Goal: Task Accomplishment & Management: Use online tool/utility

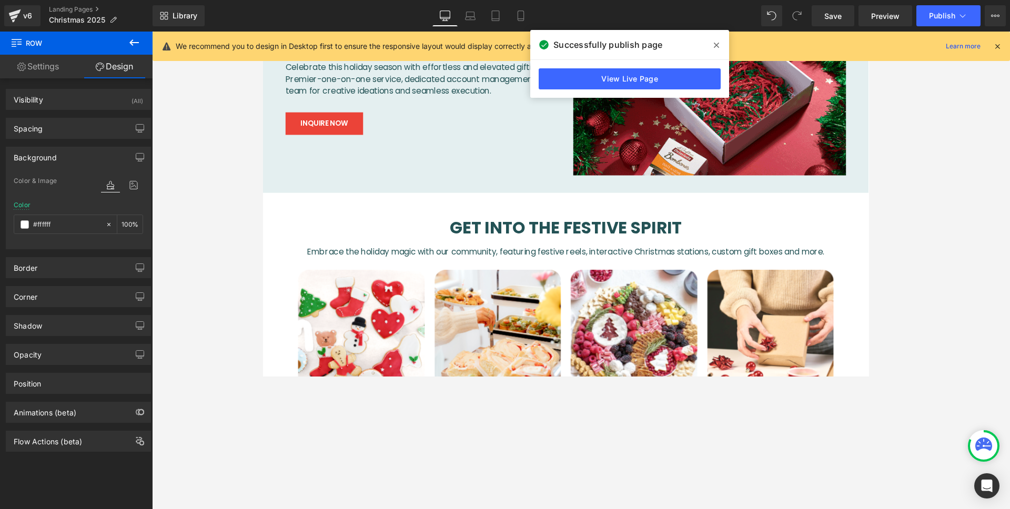
scroll to position [683, 0]
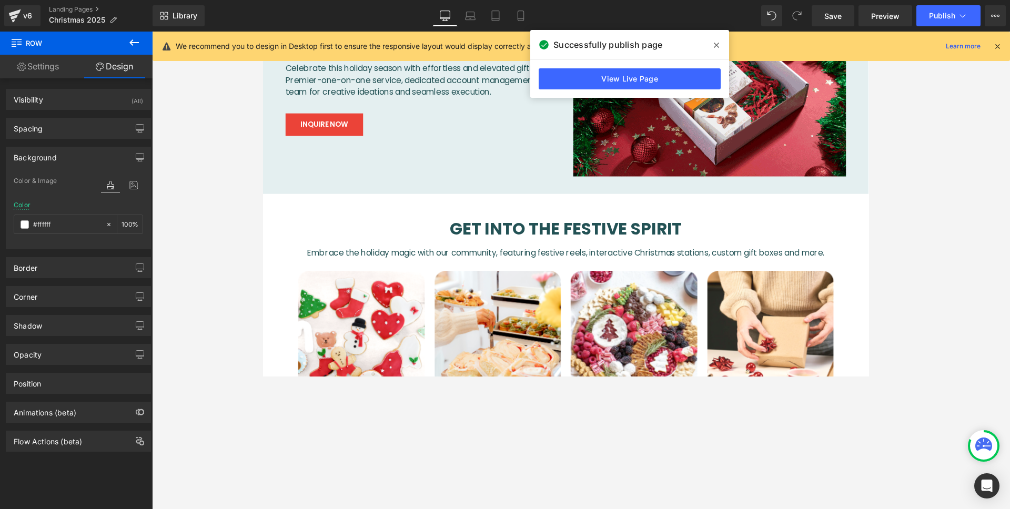
click at [0, 0] on icon at bounding box center [0, 0] width 0 height 0
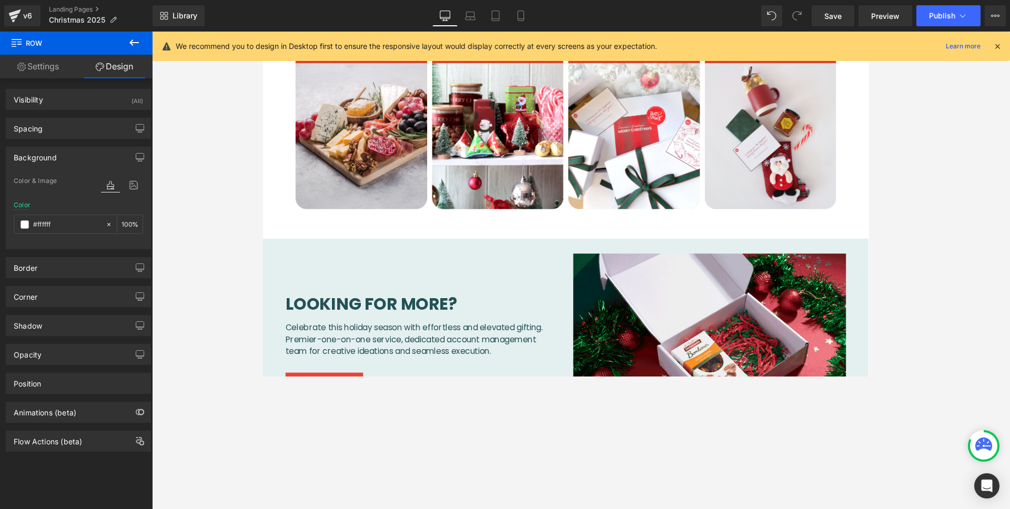
scroll to position [0, 0]
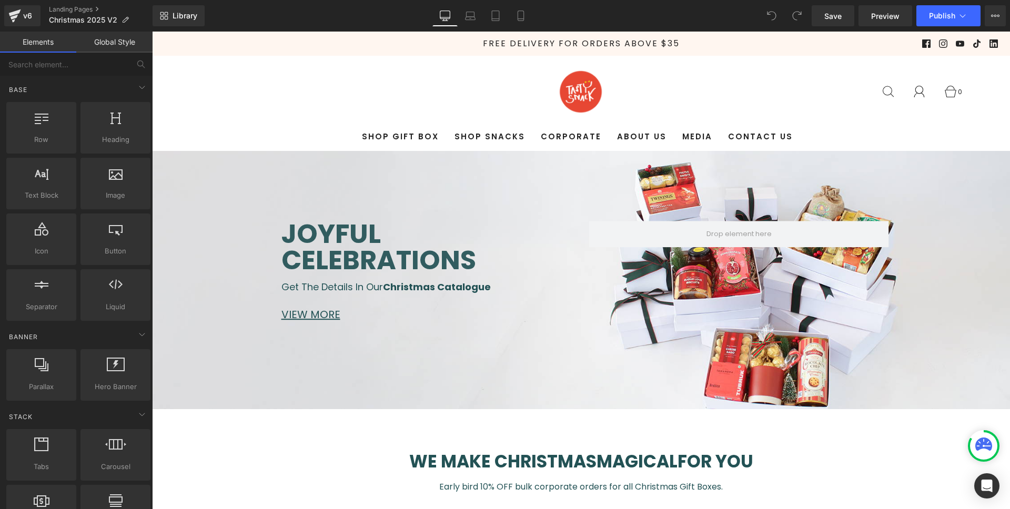
click at [358, 288] on span "Get the details in our Christmas Catalogue" at bounding box center [385, 286] width 209 height 13
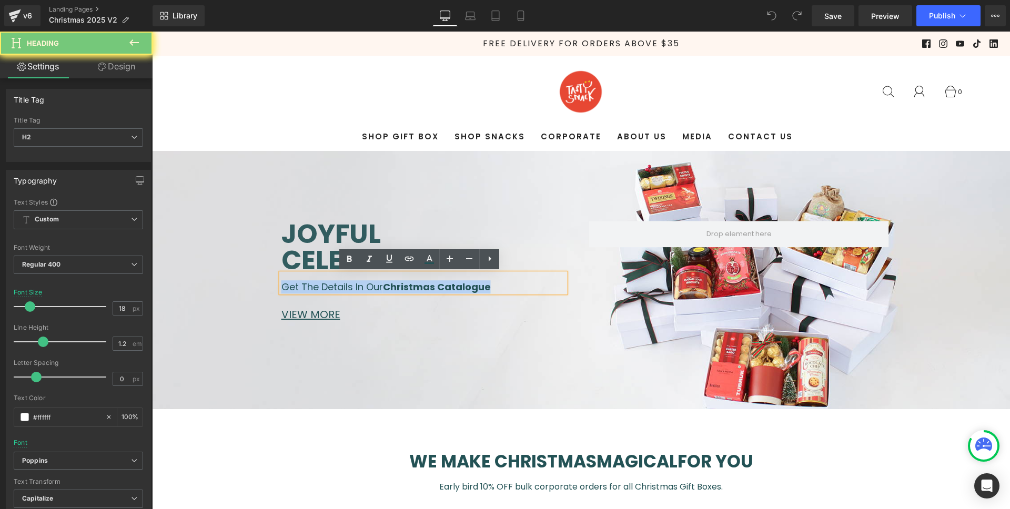
paste div
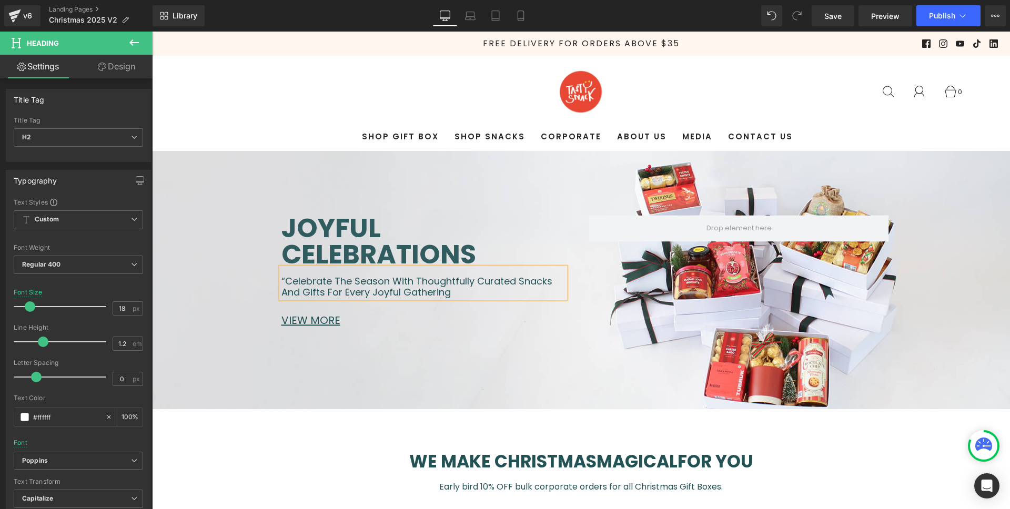
click at [281, 280] on font "“Celebrate the season with thoughtfully curated snacks and gifts for every joyf…" at bounding box center [416, 286] width 271 height 25
click at [480, 291] on h2 "Celebrate the season with thoughtfully curated snacks and gifts for every joyfu…" at bounding box center [423, 287] width 284 height 23
click at [510, 342] on div "Joyful celebrations Heading Celebrate the season with thoughtfully curated snac…" at bounding box center [581, 280] width 631 height 140
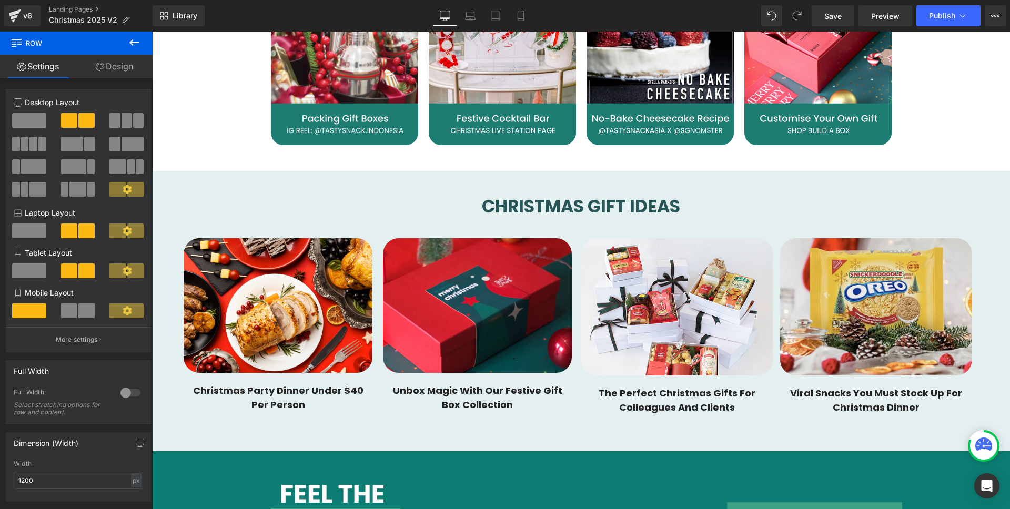
scroll to position [1202, 0]
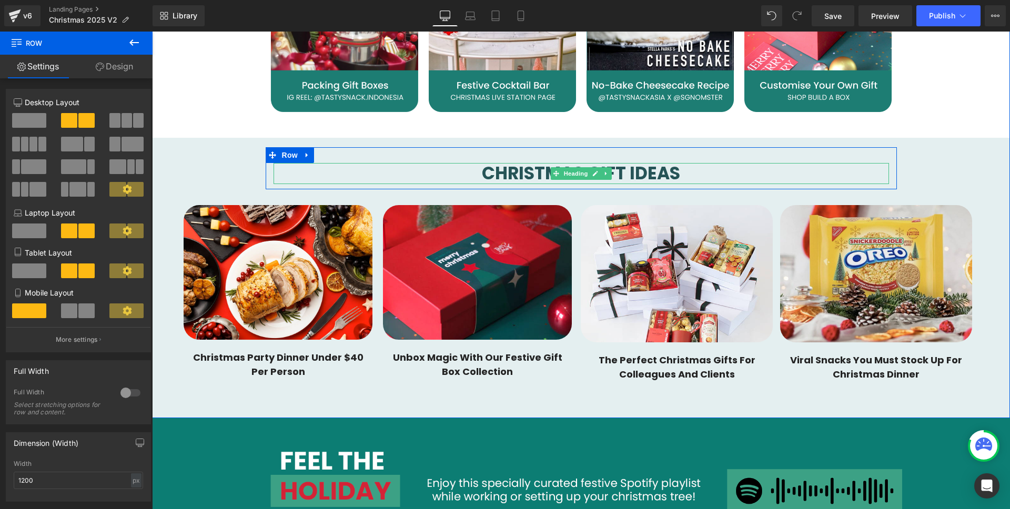
click at [635, 171] on span "CHRISTMAS GIFT IDEAS" at bounding box center [581, 173] width 198 height 25
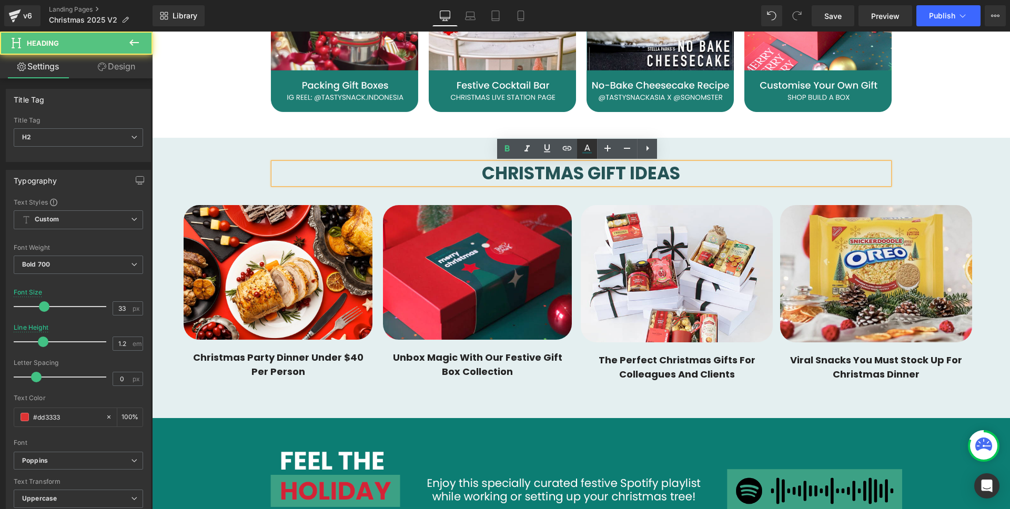
click at [589, 151] on icon at bounding box center [587, 149] width 13 height 13
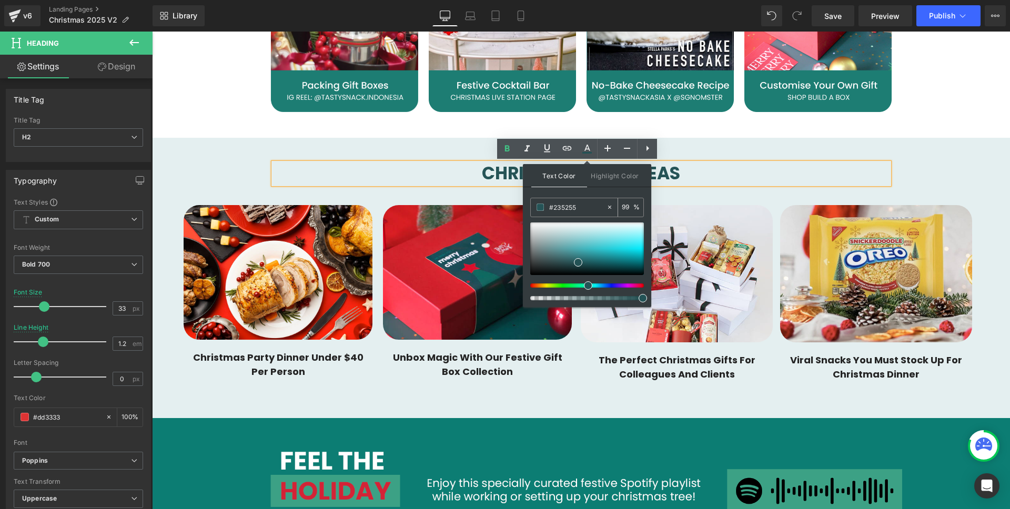
click at [0, 0] on input "#235255" at bounding box center [0, 0] width 0 height 0
click at [297, 362] on span "Christmas Party Dinner Under $40 Per Person" at bounding box center [278, 364] width 189 height 28
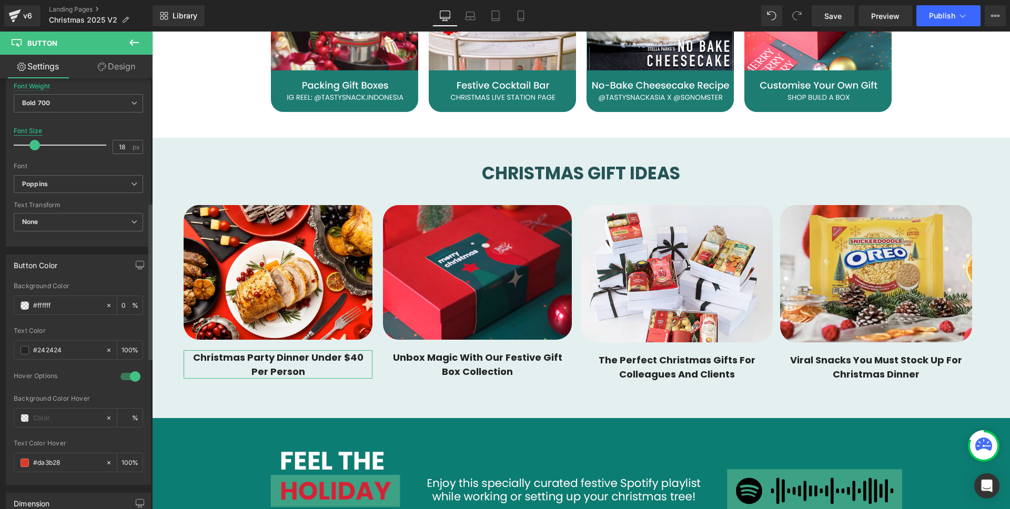
scroll to position [341, 0]
click at [71, 350] on input "#242424" at bounding box center [66, 348] width 67 height 12
type input "#235255"
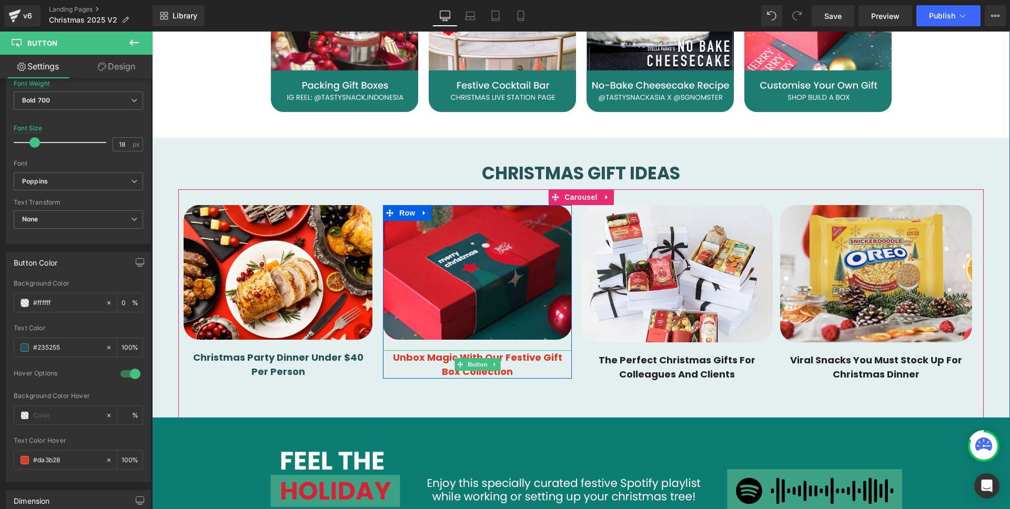
click at [425, 360] on span "Unbox Magic With Our Festive Gift Box Collection" at bounding box center [477, 364] width 189 height 28
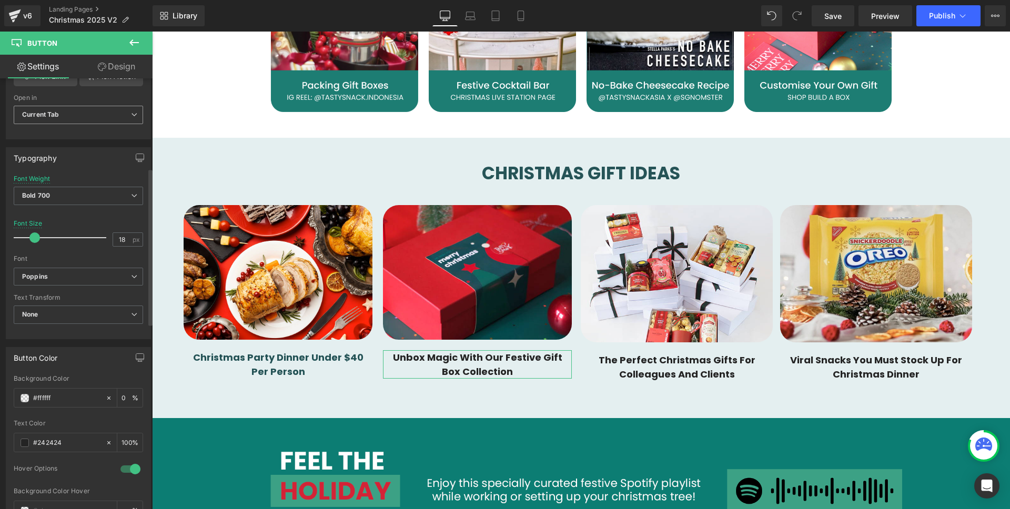
scroll to position [247, 0]
click at [73, 444] on input "#242424" at bounding box center [66, 442] width 67 height 12
type input "#235255"
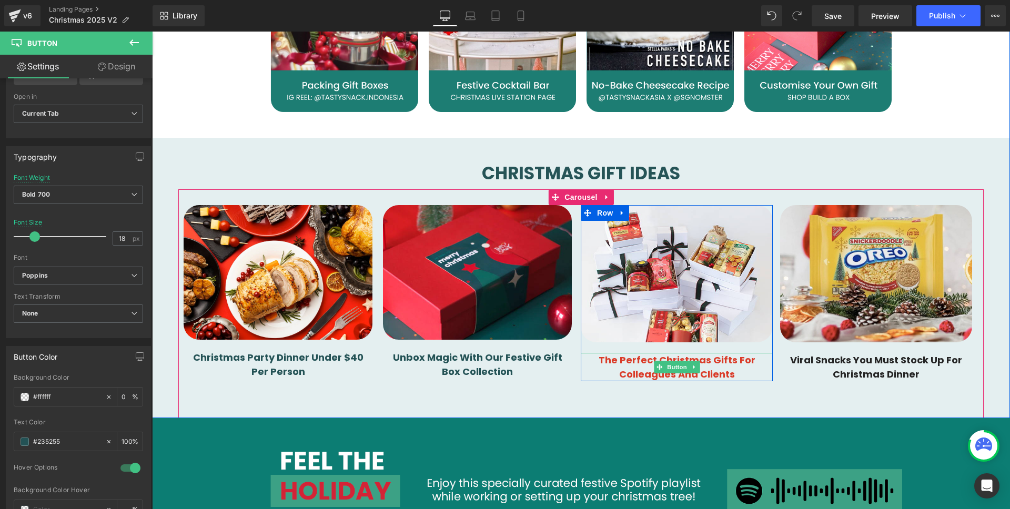
click at [634, 363] on span "The Perfect Christmas Gifts For Colleagues And Clients" at bounding box center [677, 367] width 192 height 28
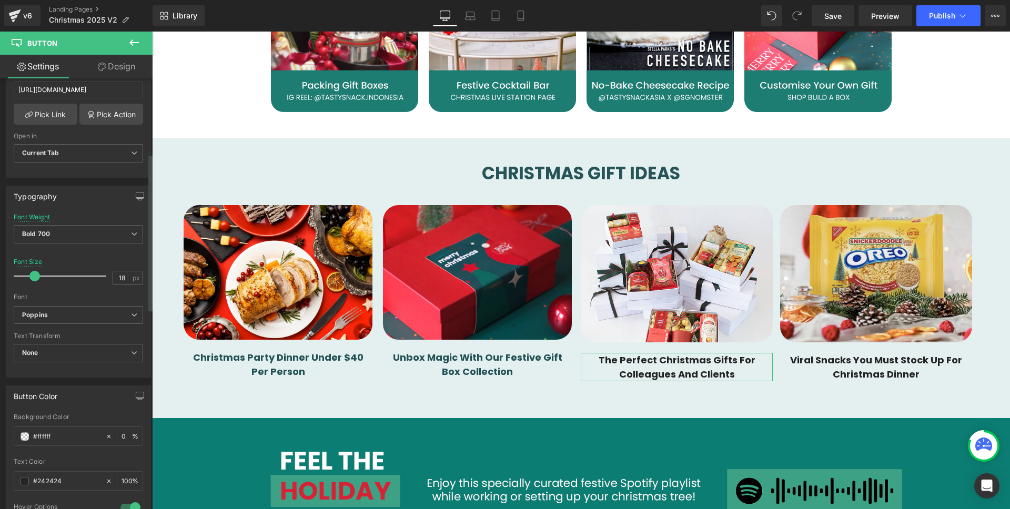
scroll to position [245, 0]
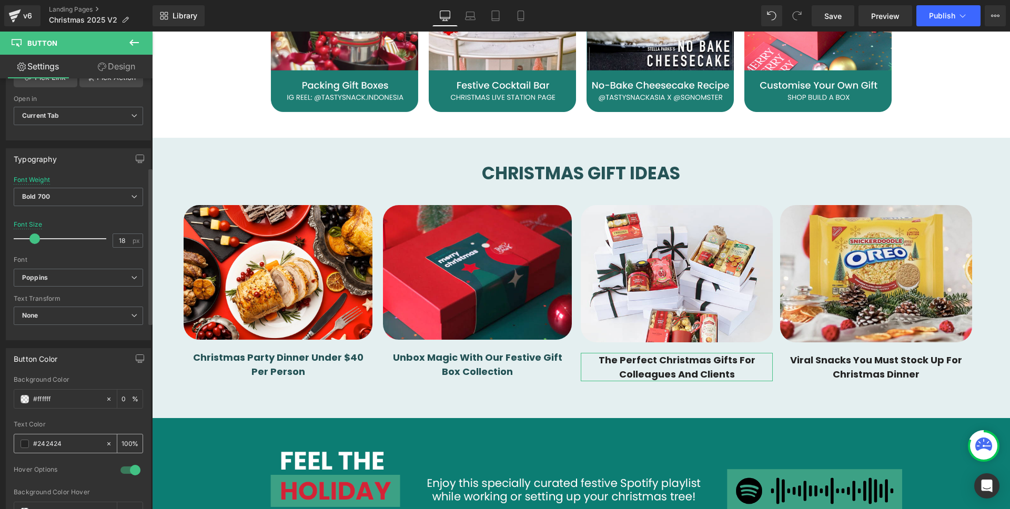
click at [77, 440] on input "#242424" at bounding box center [66, 444] width 67 height 12
type input "#235255"
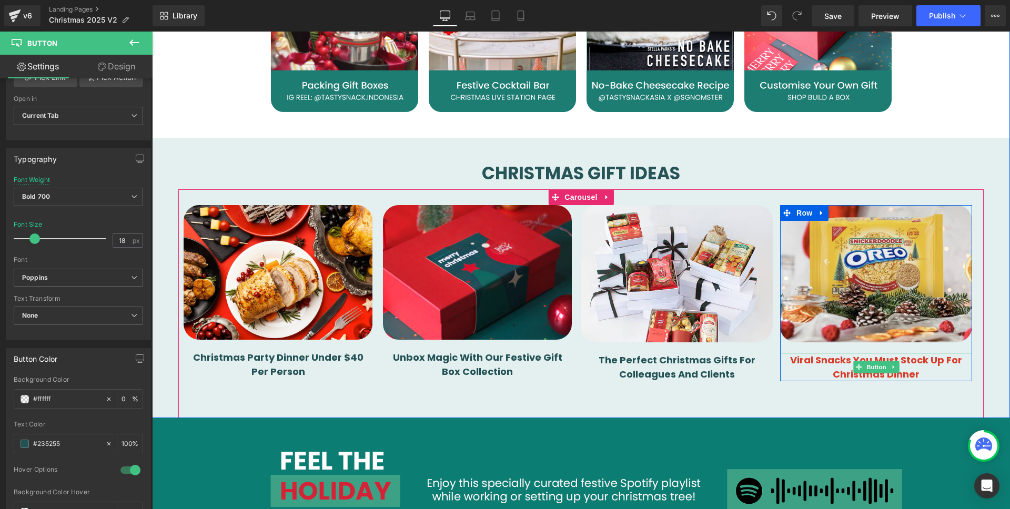
click at [916, 375] on span "Viral Snacks You Must Stock Up For Christmas Dinner" at bounding box center [876, 367] width 192 height 28
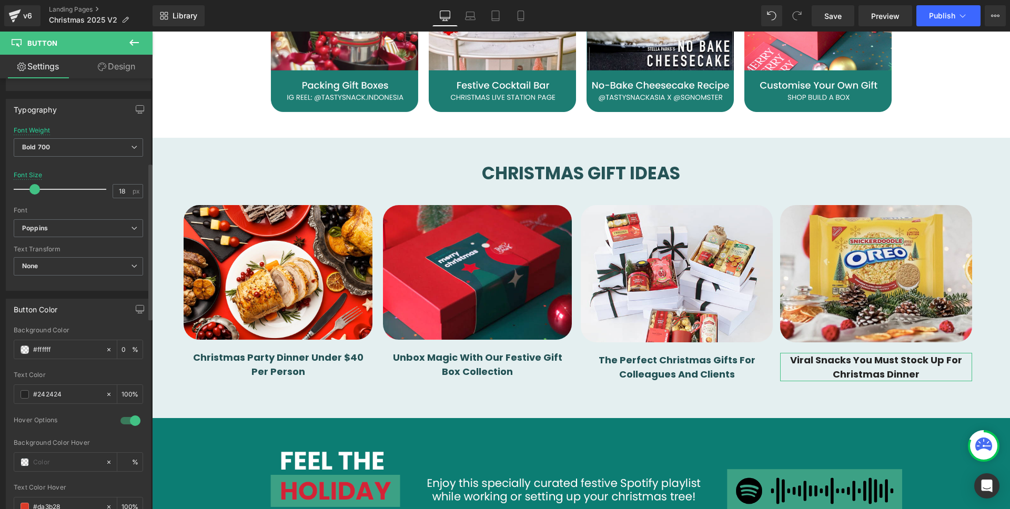
scroll to position [296, 0]
click at [80, 385] on div "#242424" at bounding box center [59, 392] width 91 height 18
click at [80, 395] on input "#242424" at bounding box center [66, 393] width 67 height 12
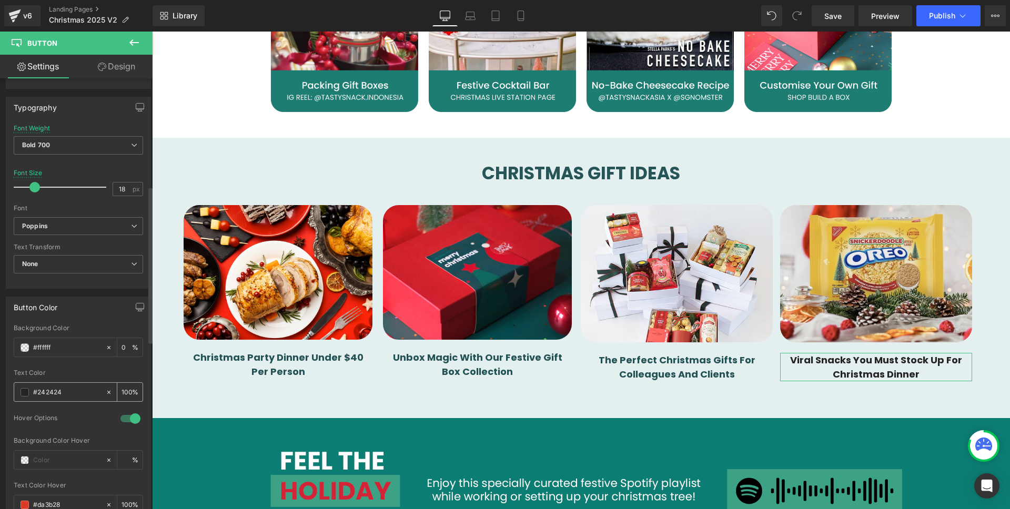
paste input "35255"
type input "#235255"
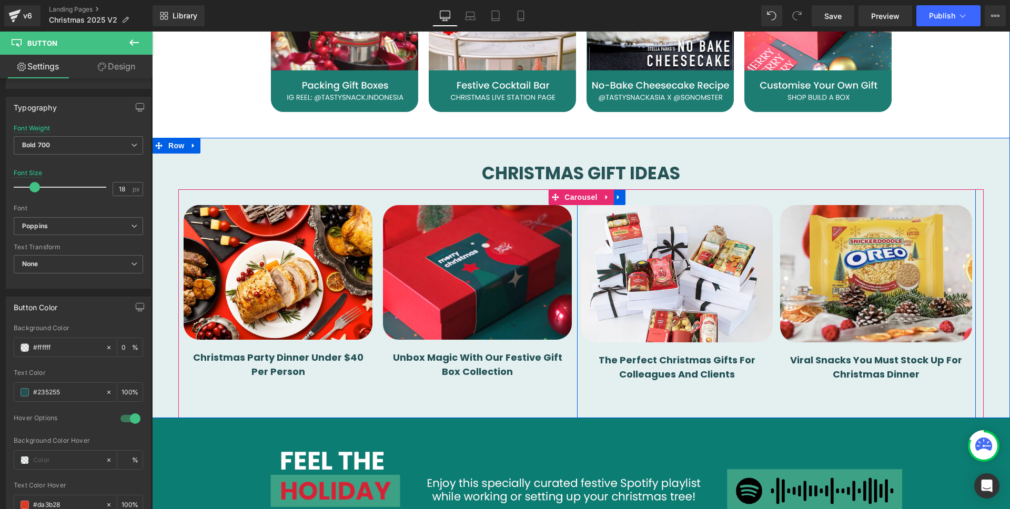
click at [832, 394] on div "Image The Perfect Christmas Gifts For Colleagues And Clients Button Row Row Ima…" at bounding box center [776, 303] width 399 height 229
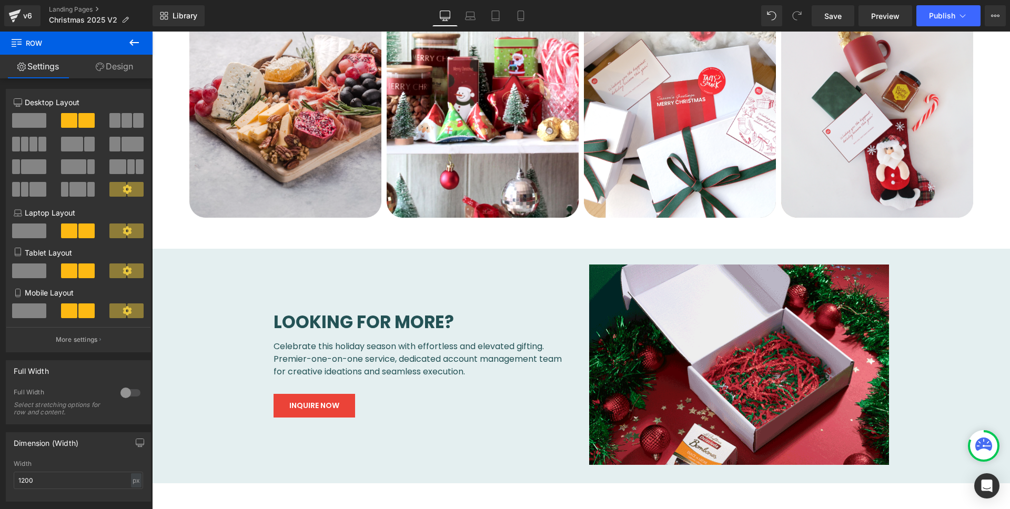
scroll to position [0, 0]
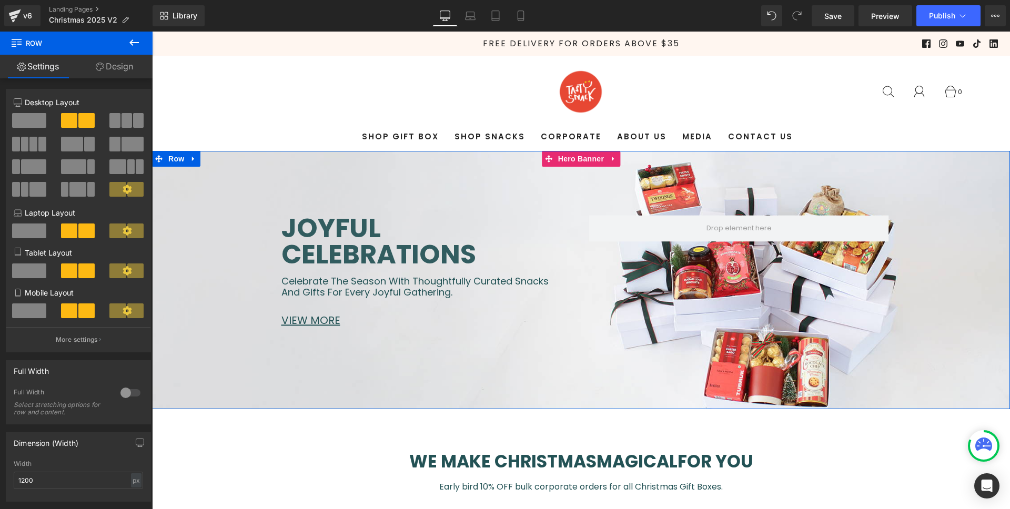
click at [451, 171] on div "Joyful celebrations Heading Get the details in our Christmas Catalogue Heading …" at bounding box center [581, 280] width 858 height 258
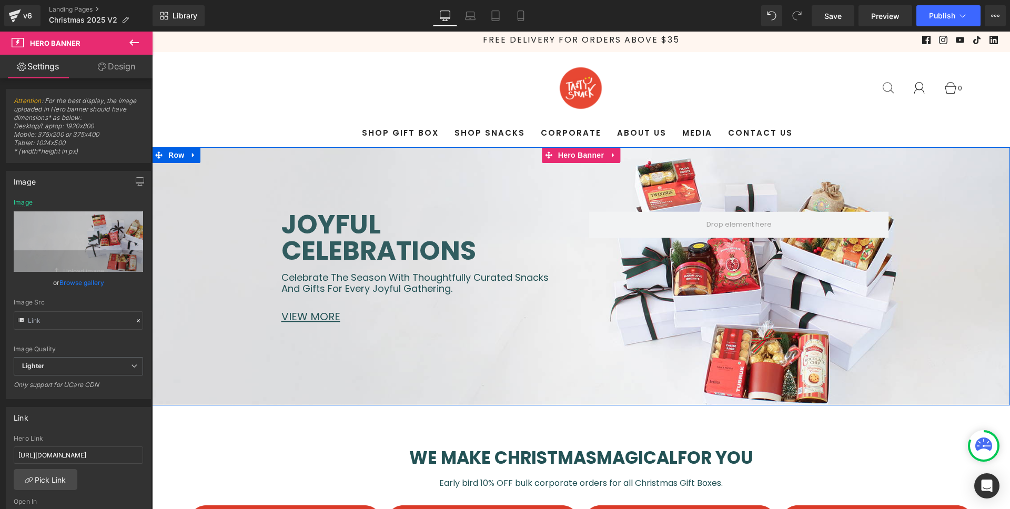
scroll to position [4, 0]
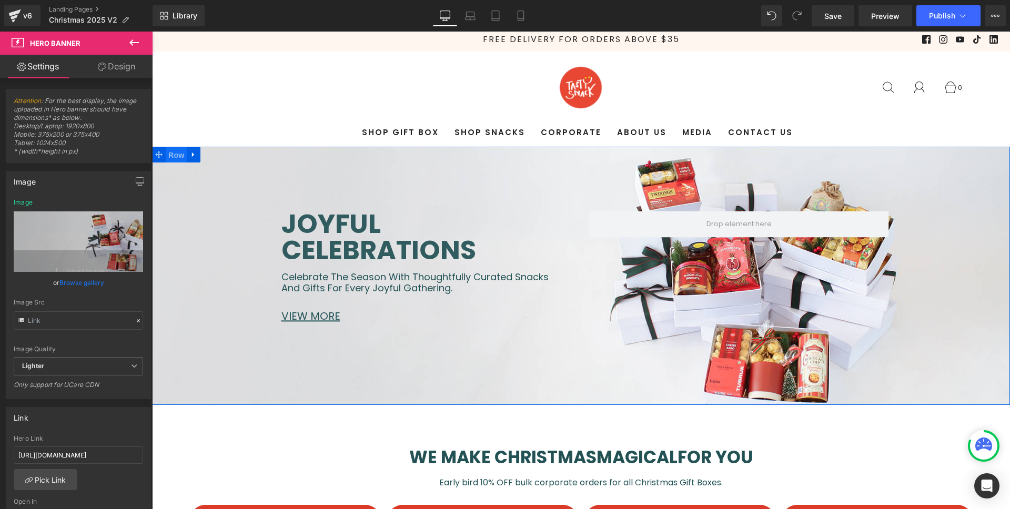
click at [182, 152] on span "Row" at bounding box center [176, 155] width 21 height 16
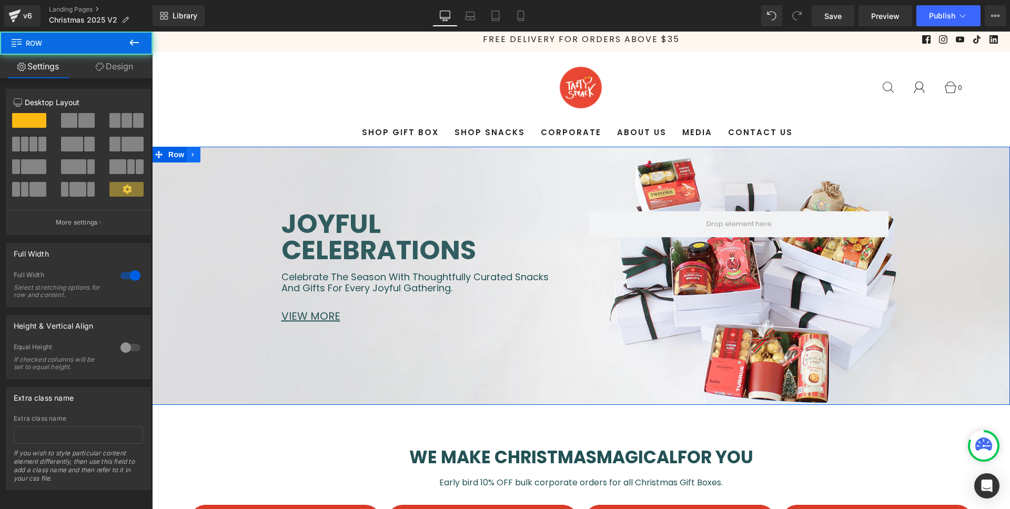
click at [192, 152] on icon at bounding box center [193, 154] width 2 height 5
click at [364, 161] on div "Joyful celebrations Heading Get the details in our Christmas Catalogue Heading …" at bounding box center [581, 276] width 858 height 258
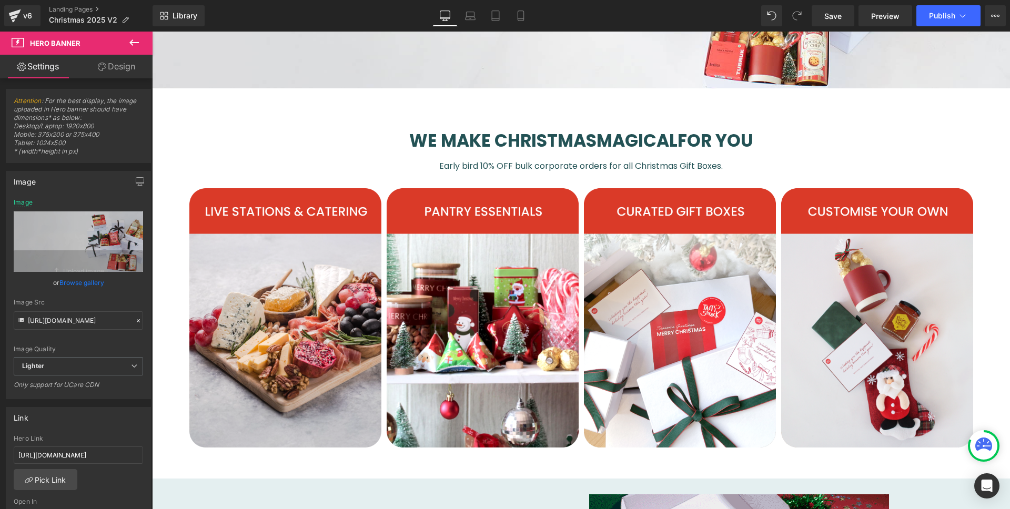
scroll to position [0, 0]
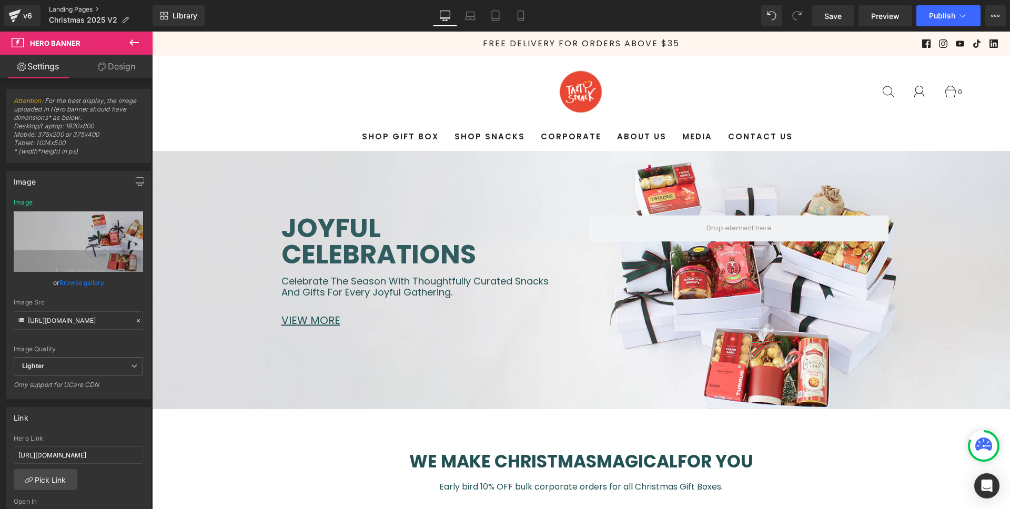
click at [58, 7] on link "Landing Pages" at bounding box center [101, 9] width 104 height 8
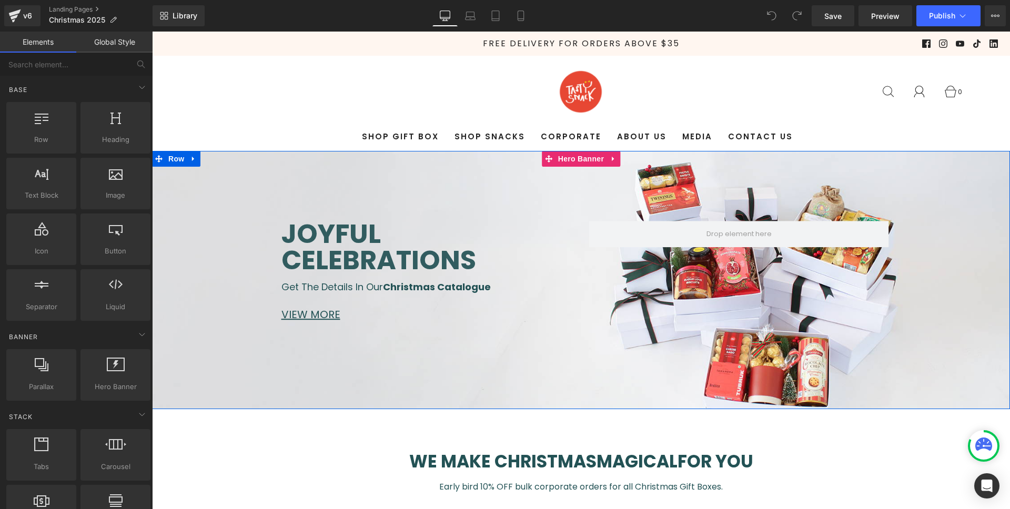
click at [460, 160] on div "Joyful celebrations Heading Get the details in our Christmas Catalogue Heading …" at bounding box center [581, 280] width 858 height 258
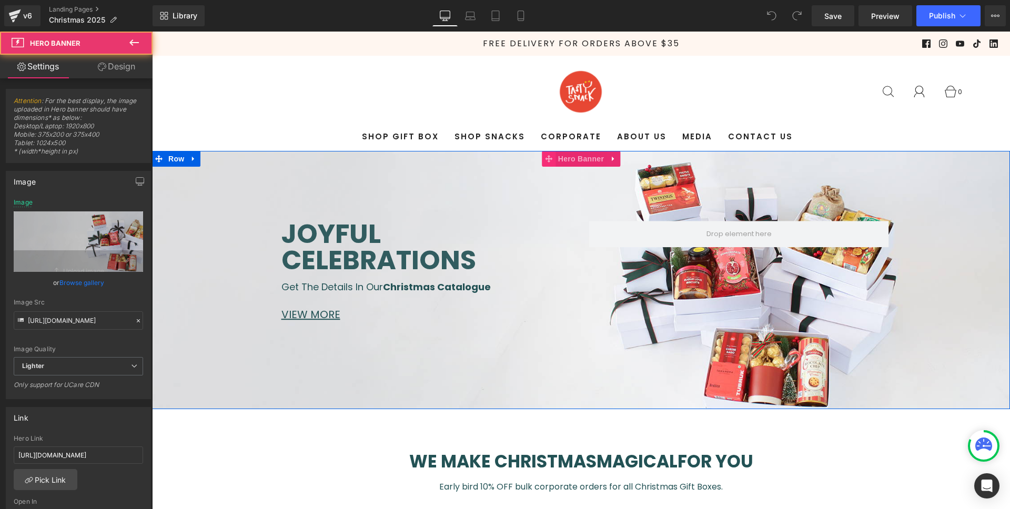
click at [550, 159] on span at bounding box center [549, 159] width 14 height 16
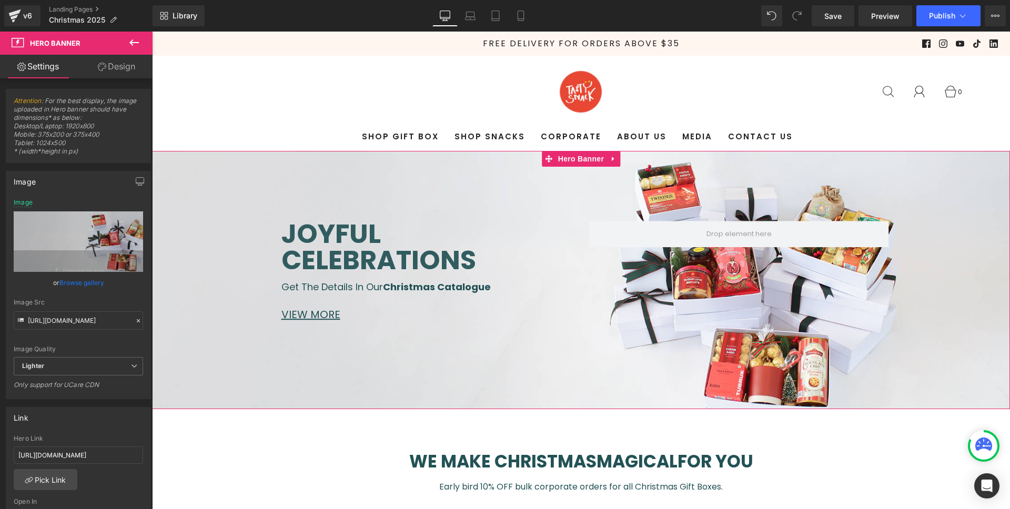
click at [119, 66] on link "Design" at bounding box center [116, 67] width 76 height 24
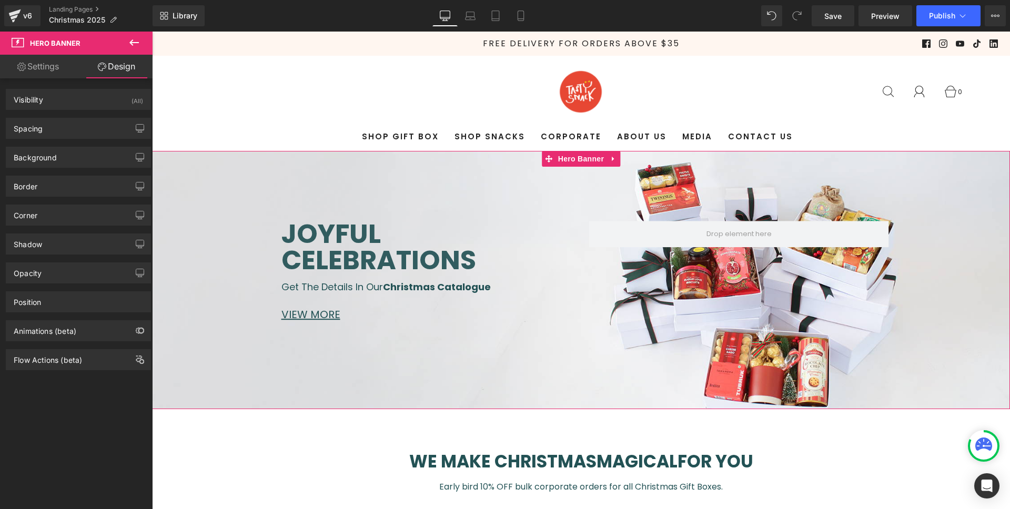
click at [33, 71] on link "Settings" at bounding box center [38, 67] width 76 height 24
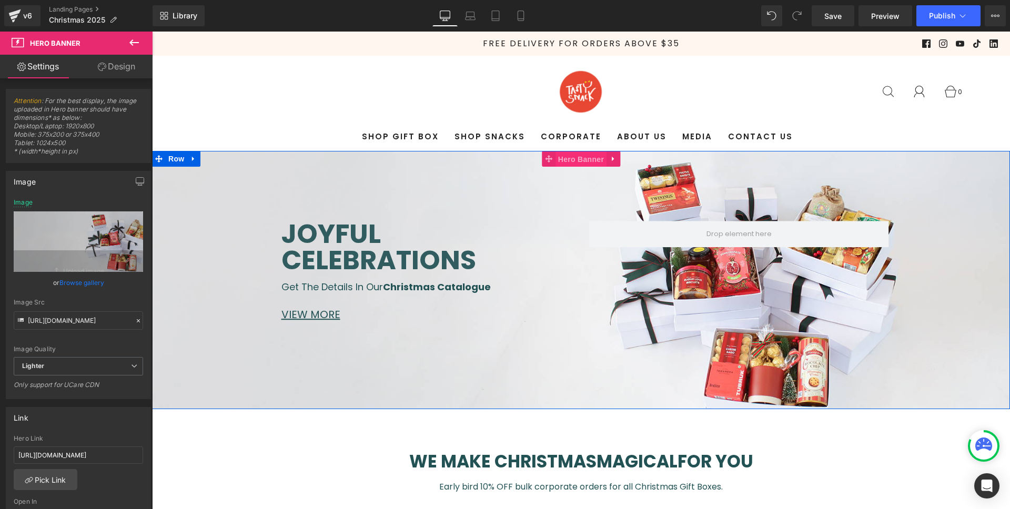
click at [571, 159] on span "Hero Banner" at bounding box center [580, 159] width 51 height 16
click at [572, 159] on span "Hero Banner" at bounding box center [580, 159] width 51 height 16
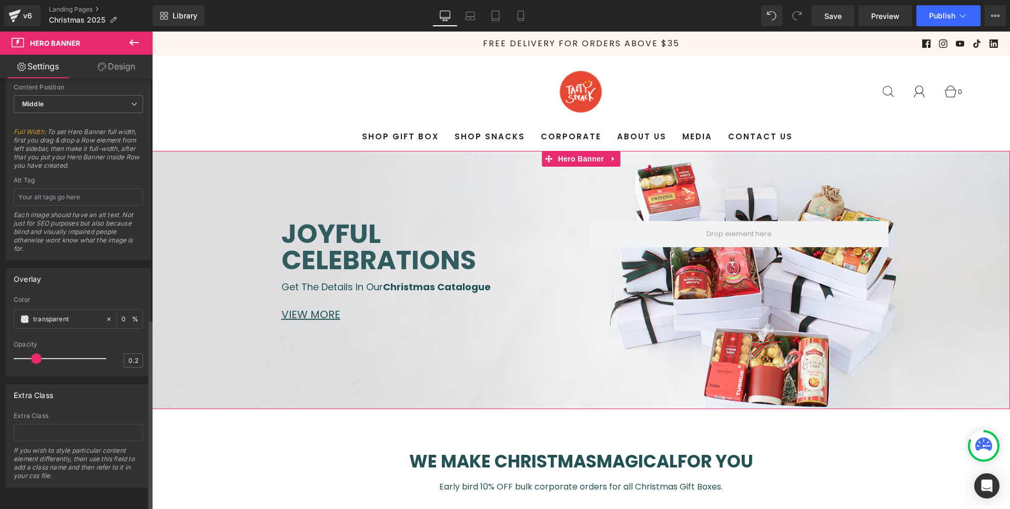
scroll to position [546, 0]
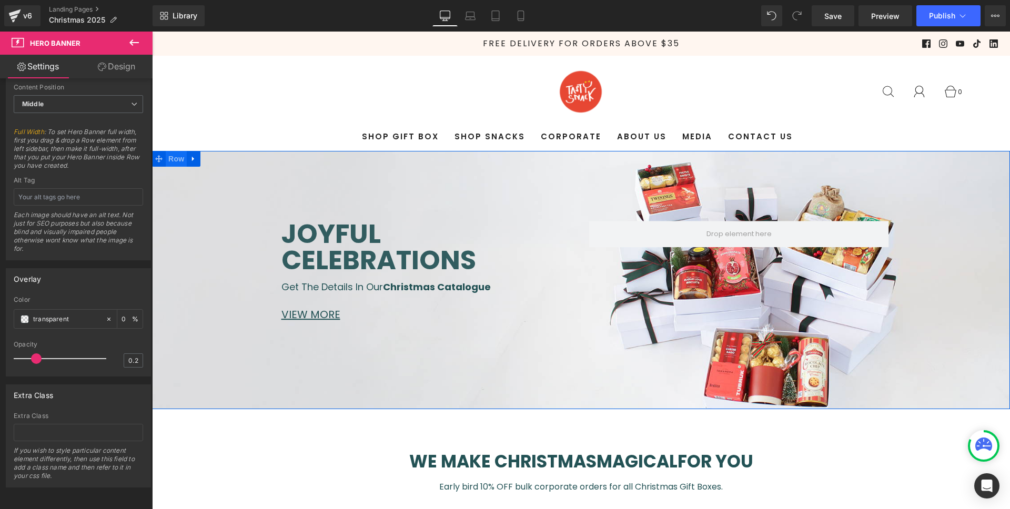
click at [175, 158] on span "Row" at bounding box center [176, 159] width 21 height 16
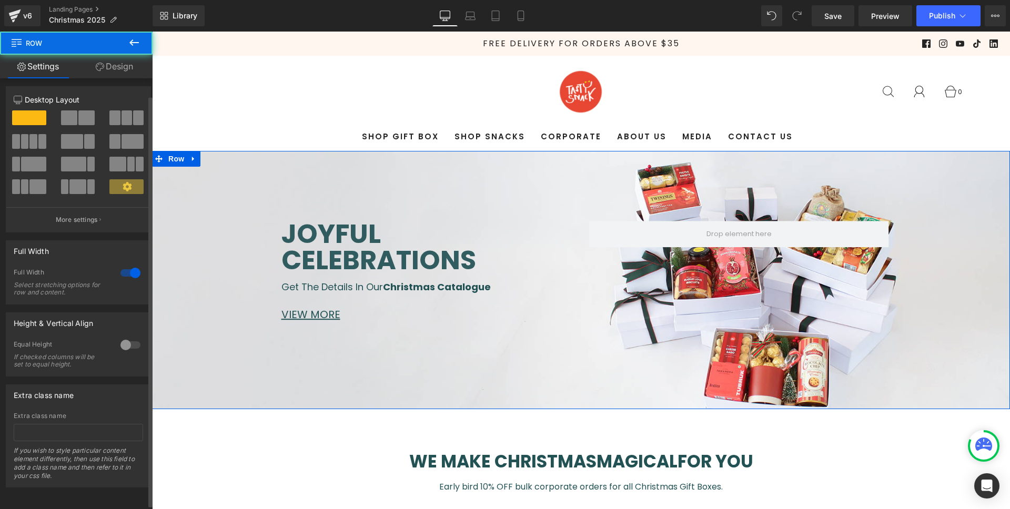
scroll to position [11, 0]
click at [109, 64] on link "Design" at bounding box center [114, 67] width 76 height 24
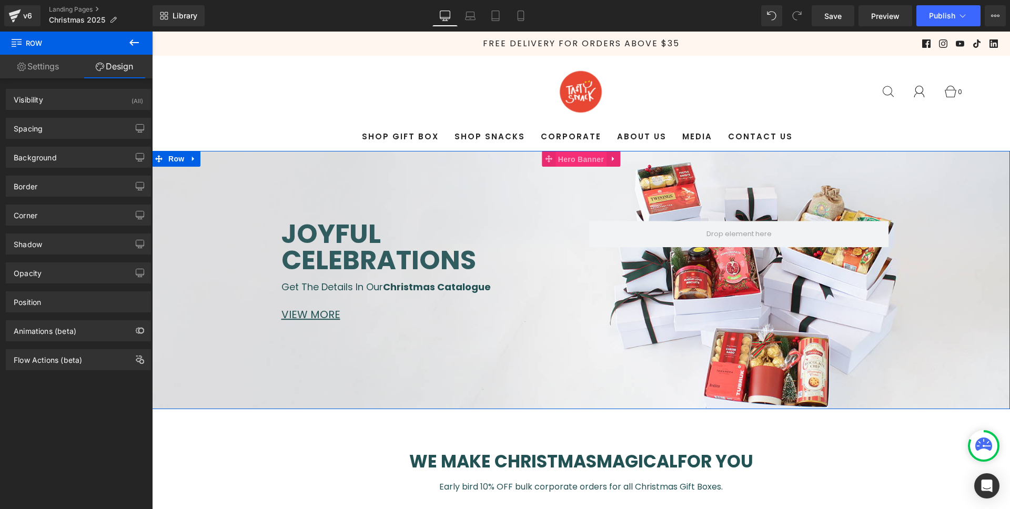
click at [584, 161] on span "Hero Banner" at bounding box center [580, 159] width 51 height 16
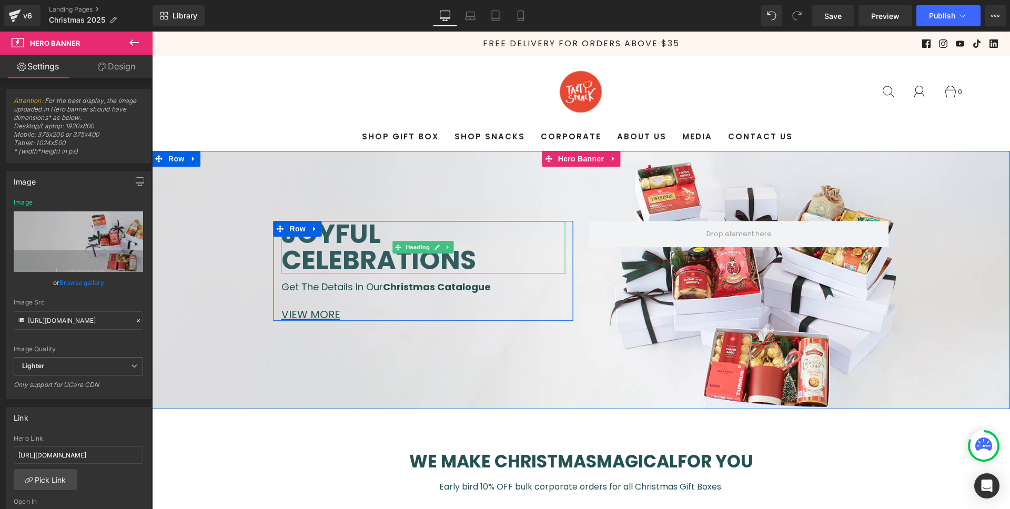
click at [354, 239] on span "Joyful celebrations" at bounding box center [378, 247] width 195 height 64
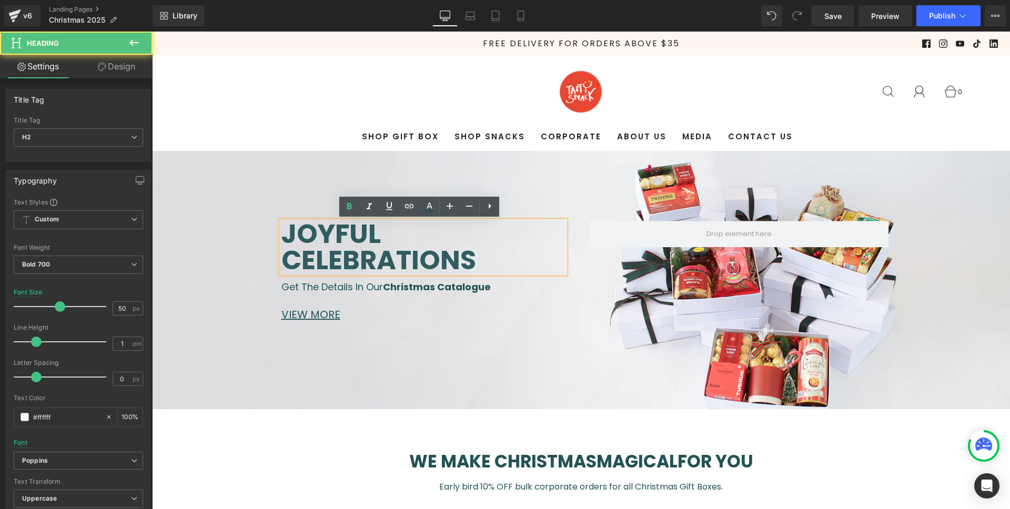
click at [355, 239] on span "Joyful celebrations" at bounding box center [378, 247] width 195 height 64
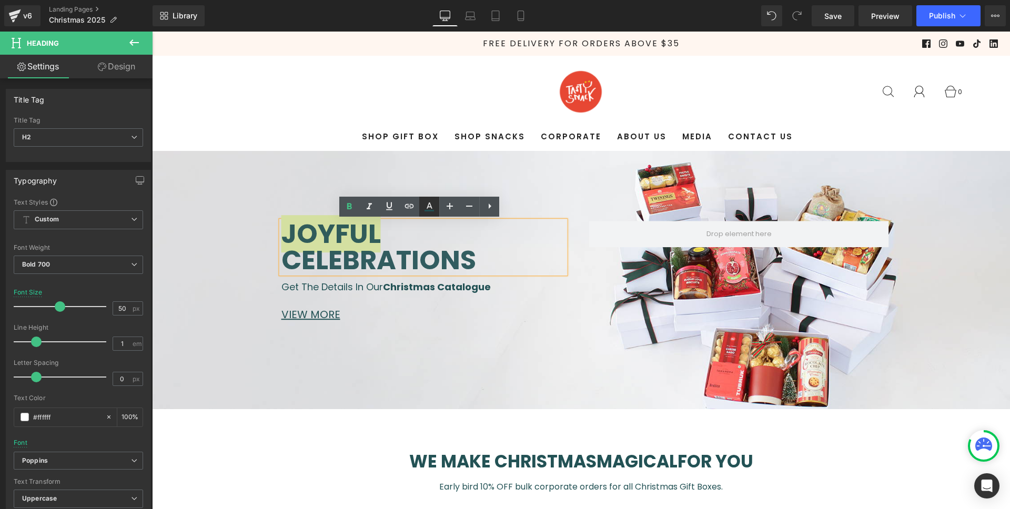
click at [280, 209] on icon at bounding box center [259, 215] width 39 height 13
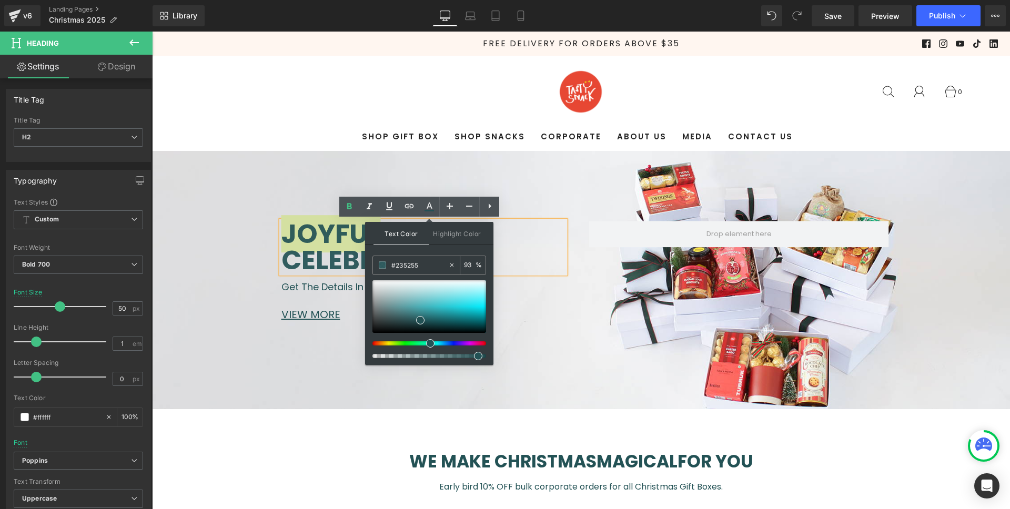
click at [433, 271] on div "#235255" at bounding box center [410, 265] width 75 height 18
click at [524, 249] on h2 "Joyful celebrations" at bounding box center [423, 247] width 284 height 53
